Goal: Find specific page/section: Find specific page/section

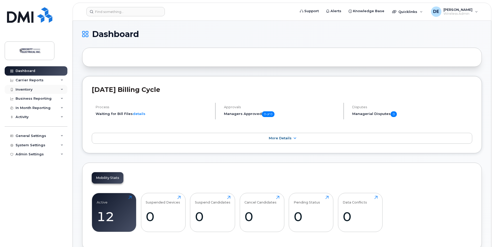
click at [28, 91] on div "Inventory" at bounding box center [24, 90] width 17 height 4
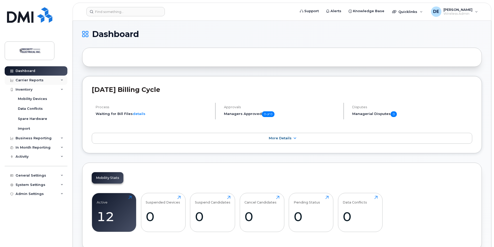
click at [35, 78] on div "Carrier Reports" at bounding box center [36, 80] width 63 height 9
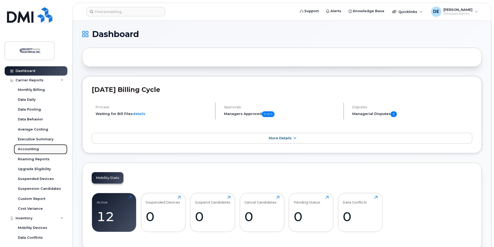
click at [22, 151] on div "Accounting" at bounding box center [28, 149] width 21 height 5
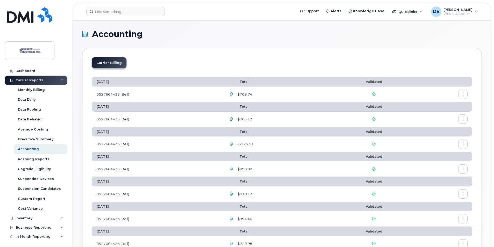
click at [465, 94] on button "button" at bounding box center [463, 94] width 9 height 9
click at [431, 46] on section "Accounting Carrier Billing [DATE] Total Validated 0527664433 (Bell) $708.74 [DA…" at bounding box center [282, 219] width 400 height 379
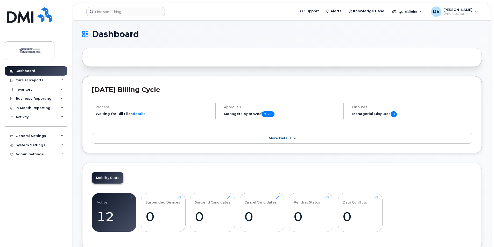
click at [275, 139] on span "More Details" at bounding box center [280, 138] width 23 height 4
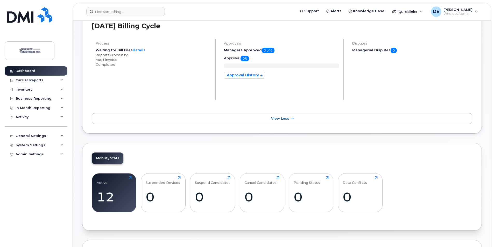
scroll to position [78, 0]
